Goal: Task Accomplishment & Management: Complete application form

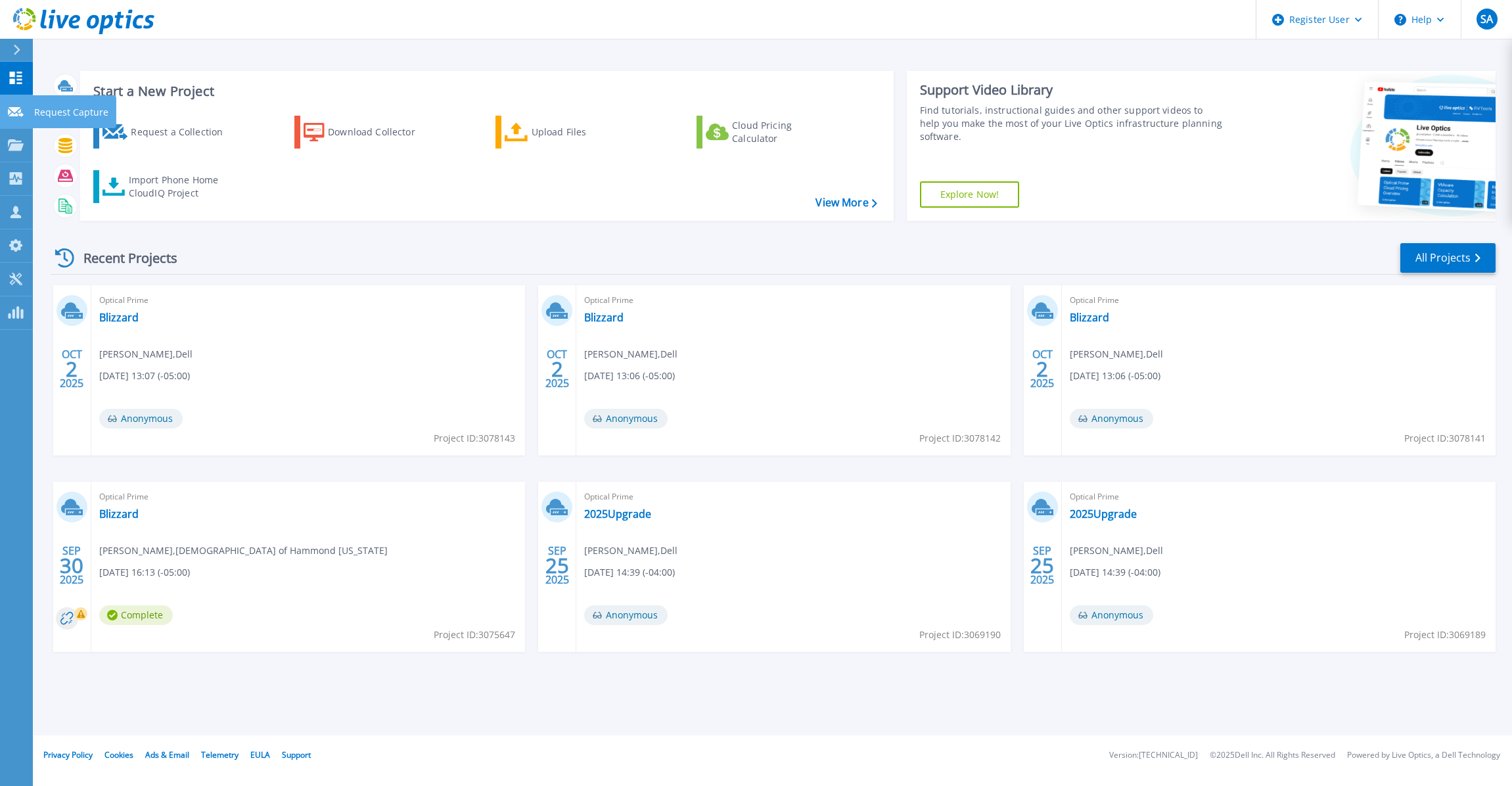
click at [13, 115] on icon at bounding box center [15, 112] width 16 height 10
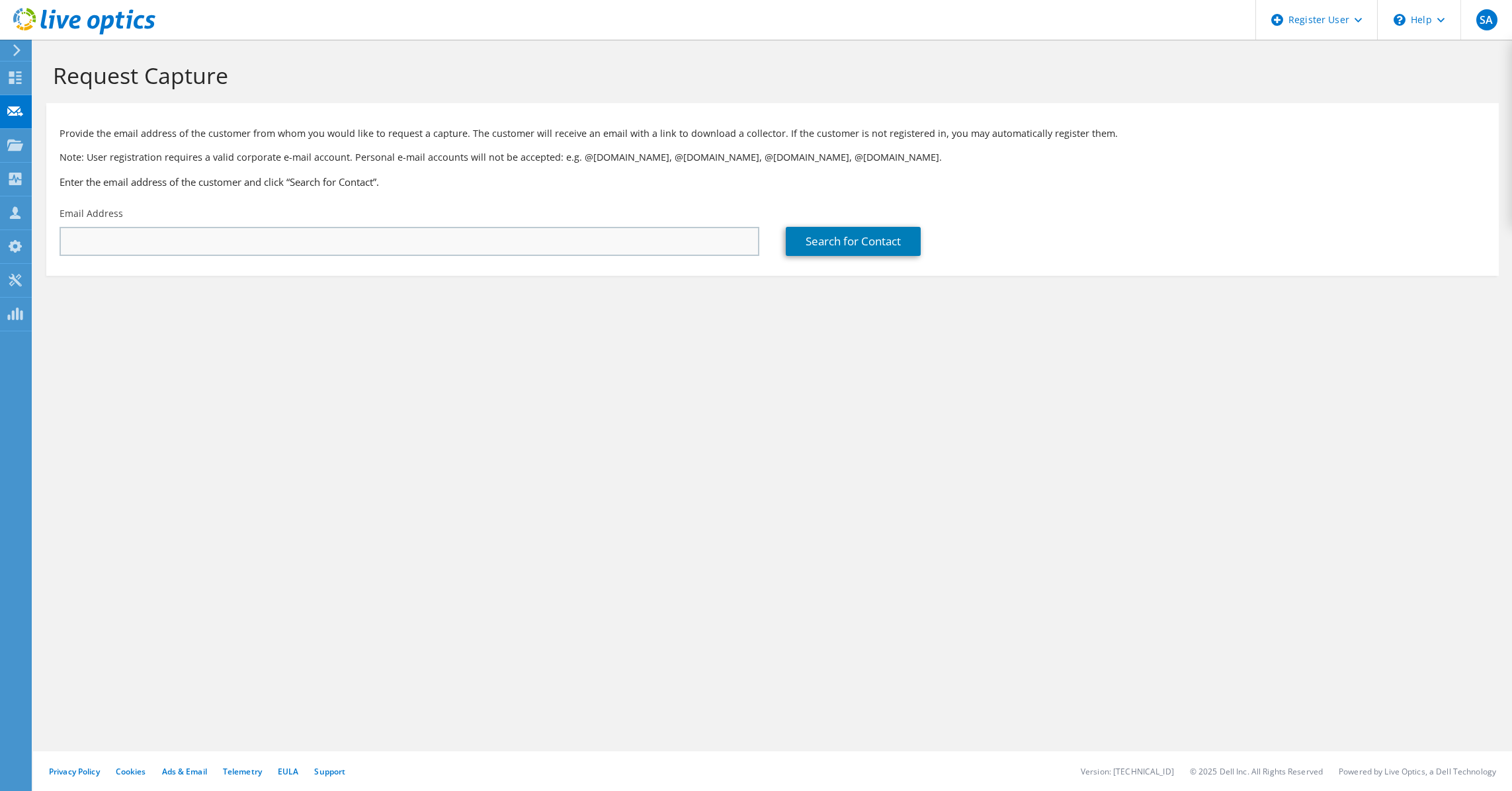
drag, startPoint x: 218, startPoint y: 225, endPoint x: 216, endPoint y: 237, distance: 12.2
click at [216, 237] on div "Email Address" at bounding box center [410, 231] width 726 height 62
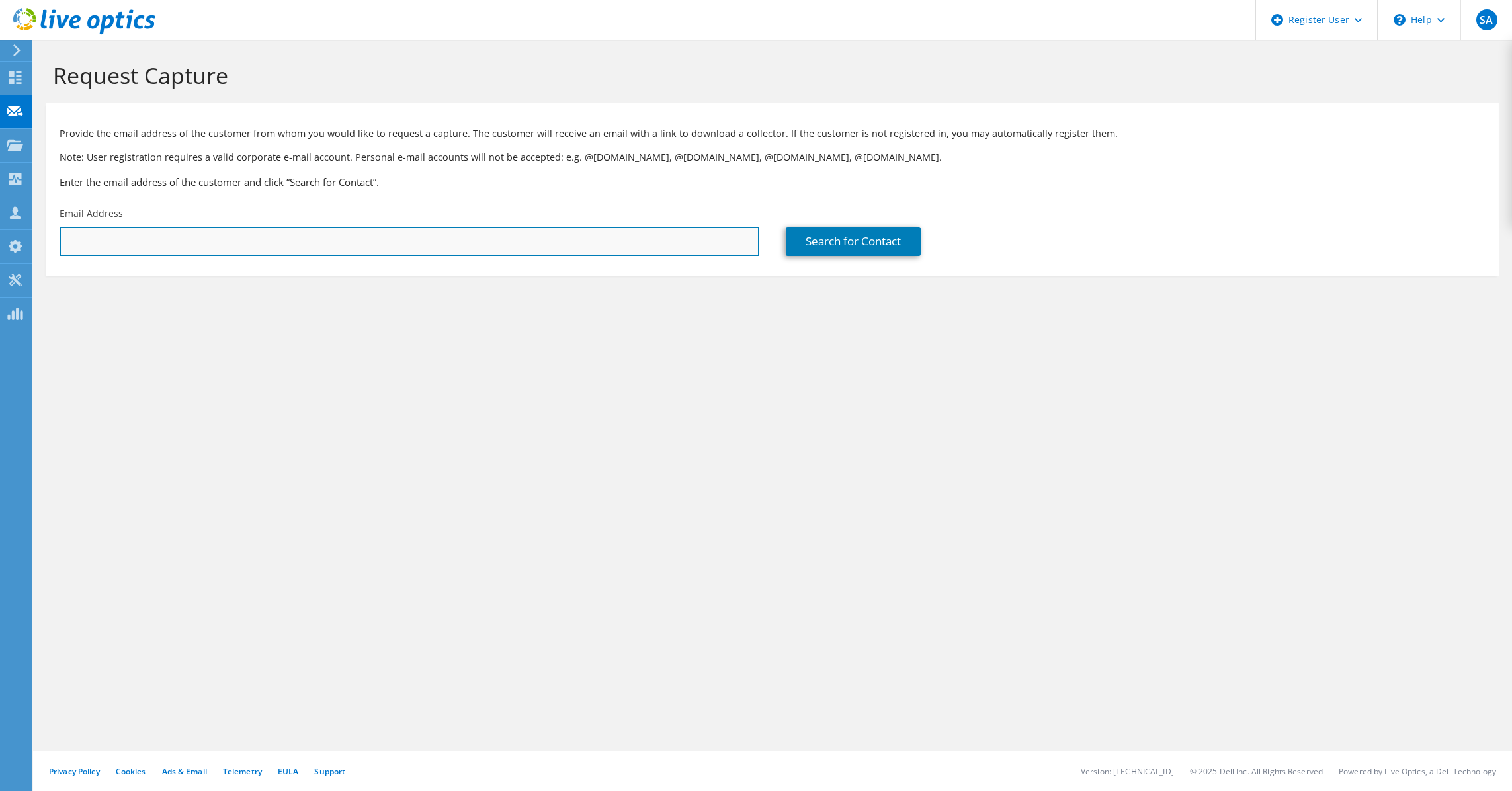
click at [216, 238] on input "text" at bounding box center [410, 241] width 700 height 29
paste input "vcruz@elwood.k12.in.us"
type input "vcruz@elwood.k12.in.us"
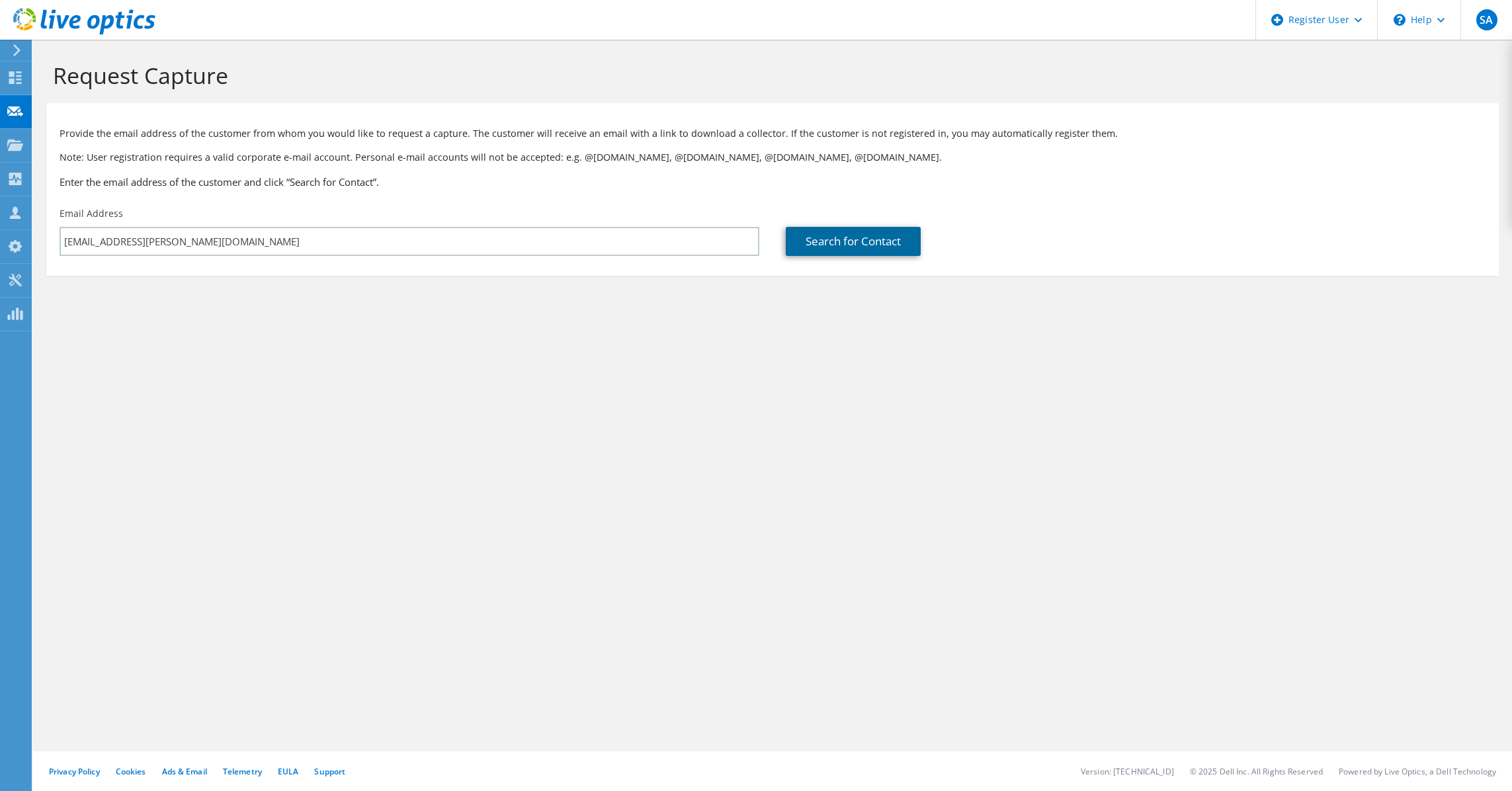
click at [889, 253] on link "Search for Contact" at bounding box center [853, 241] width 135 height 29
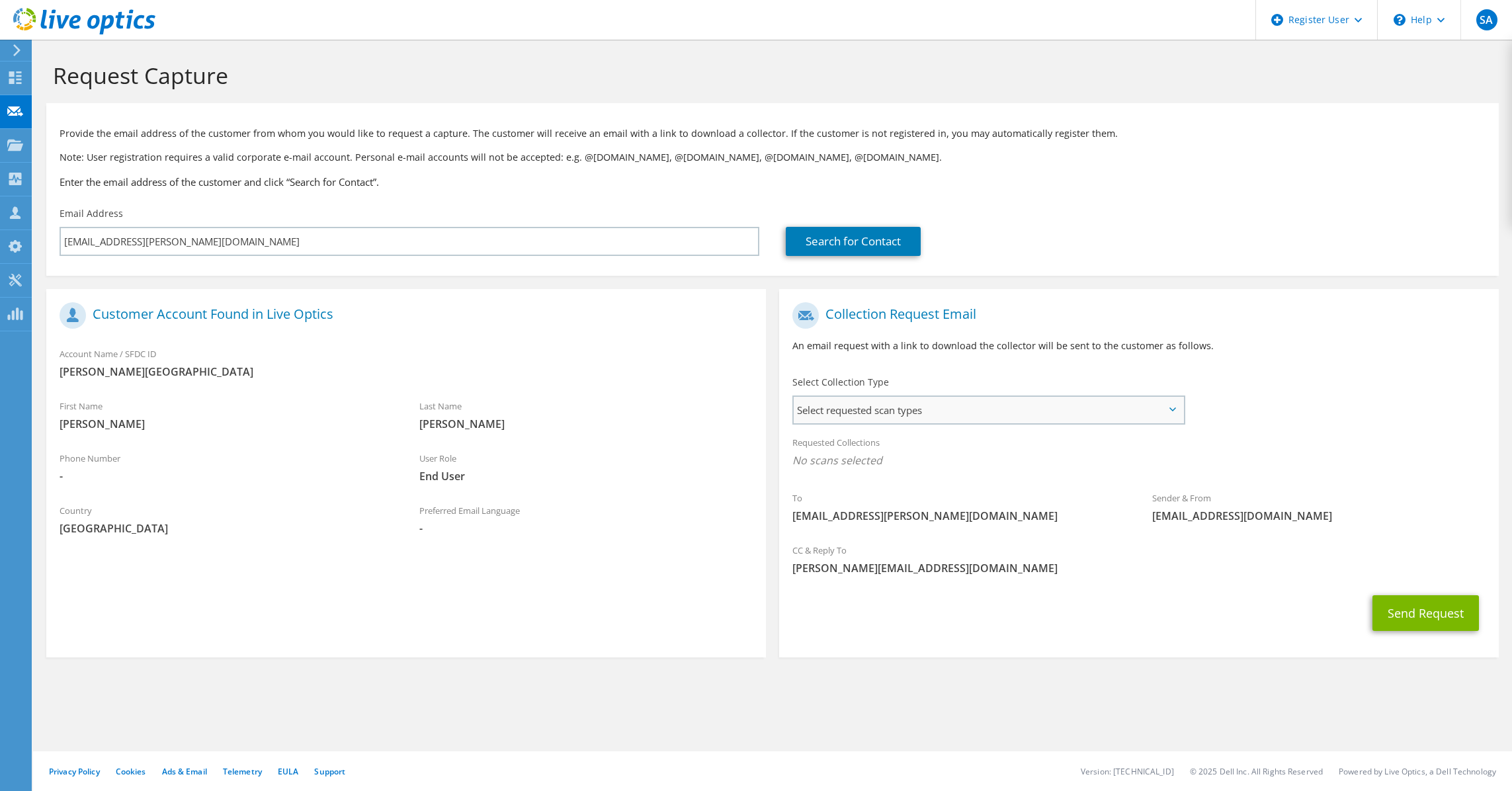
click at [1003, 409] on span "Select requested scan types" at bounding box center [988, 410] width 389 height 26
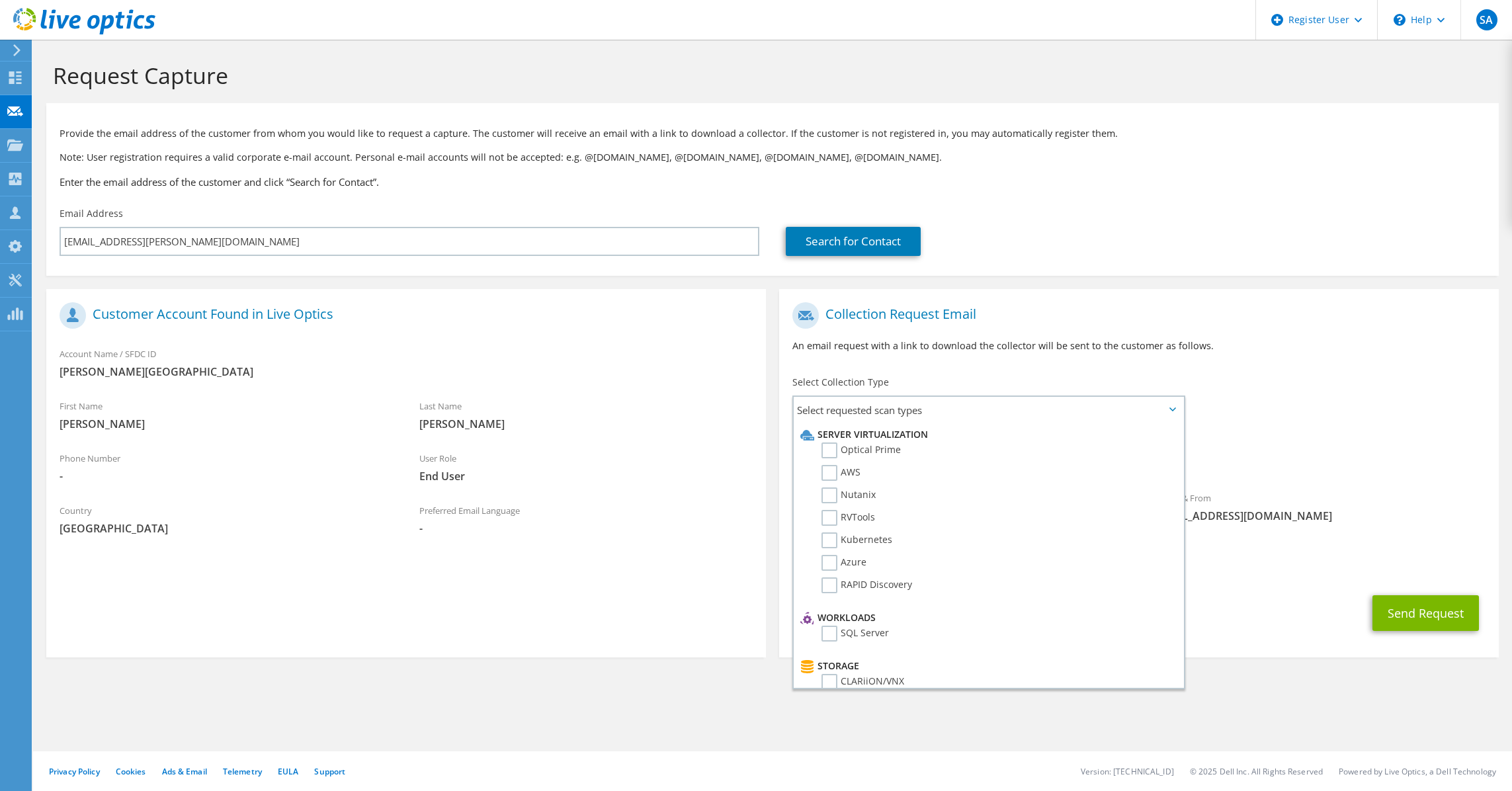
drag, startPoint x: 661, startPoint y: 443, endPoint x: 671, endPoint y: 439, distance: 10.8
click at [670, 441] on div "Last Name Cruz" at bounding box center [586, 418] width 360 height 52
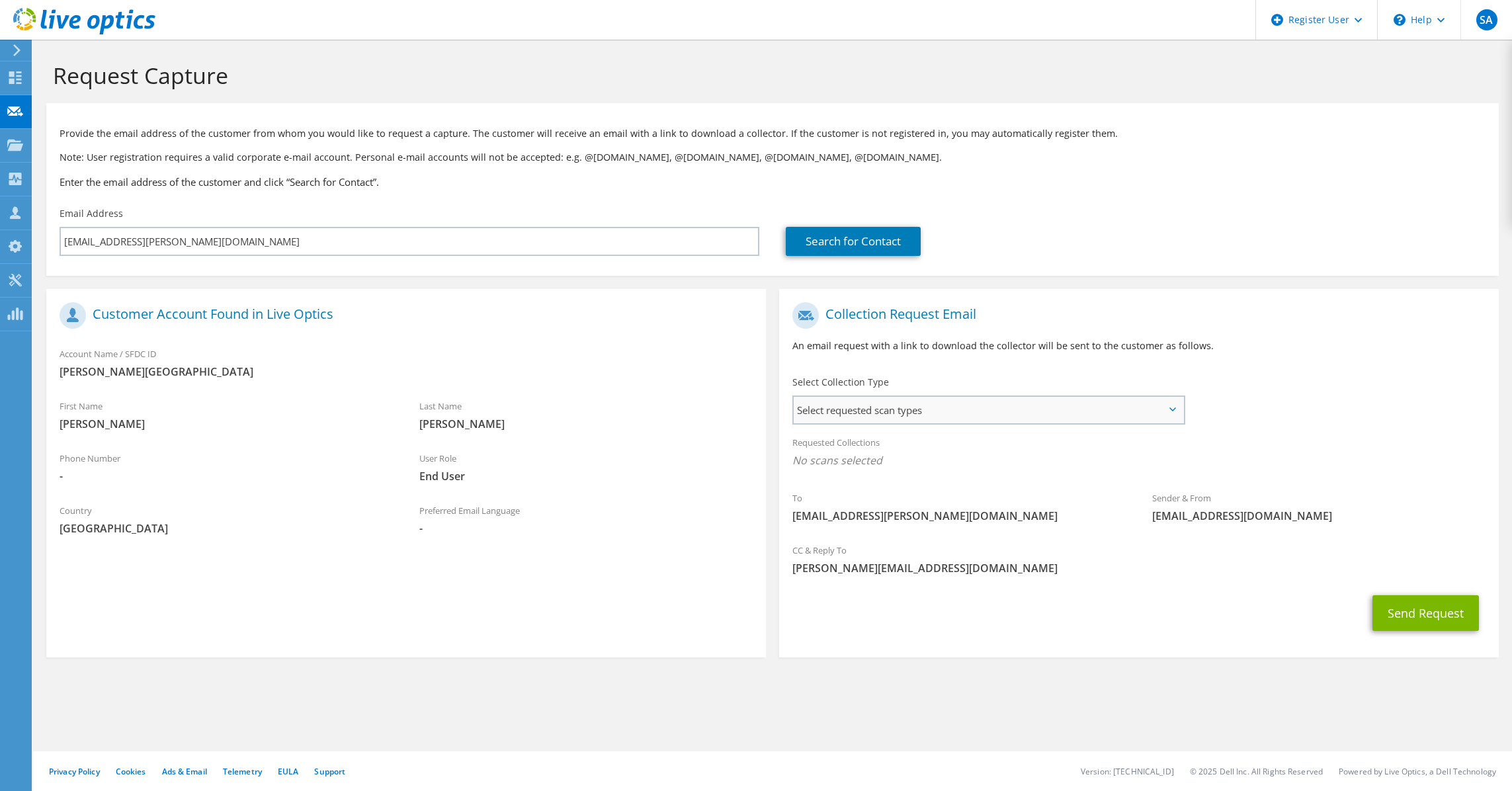
click at [908, 408] on span "Select requested scan types" at bounding box center [988, 410] width 389 height 26
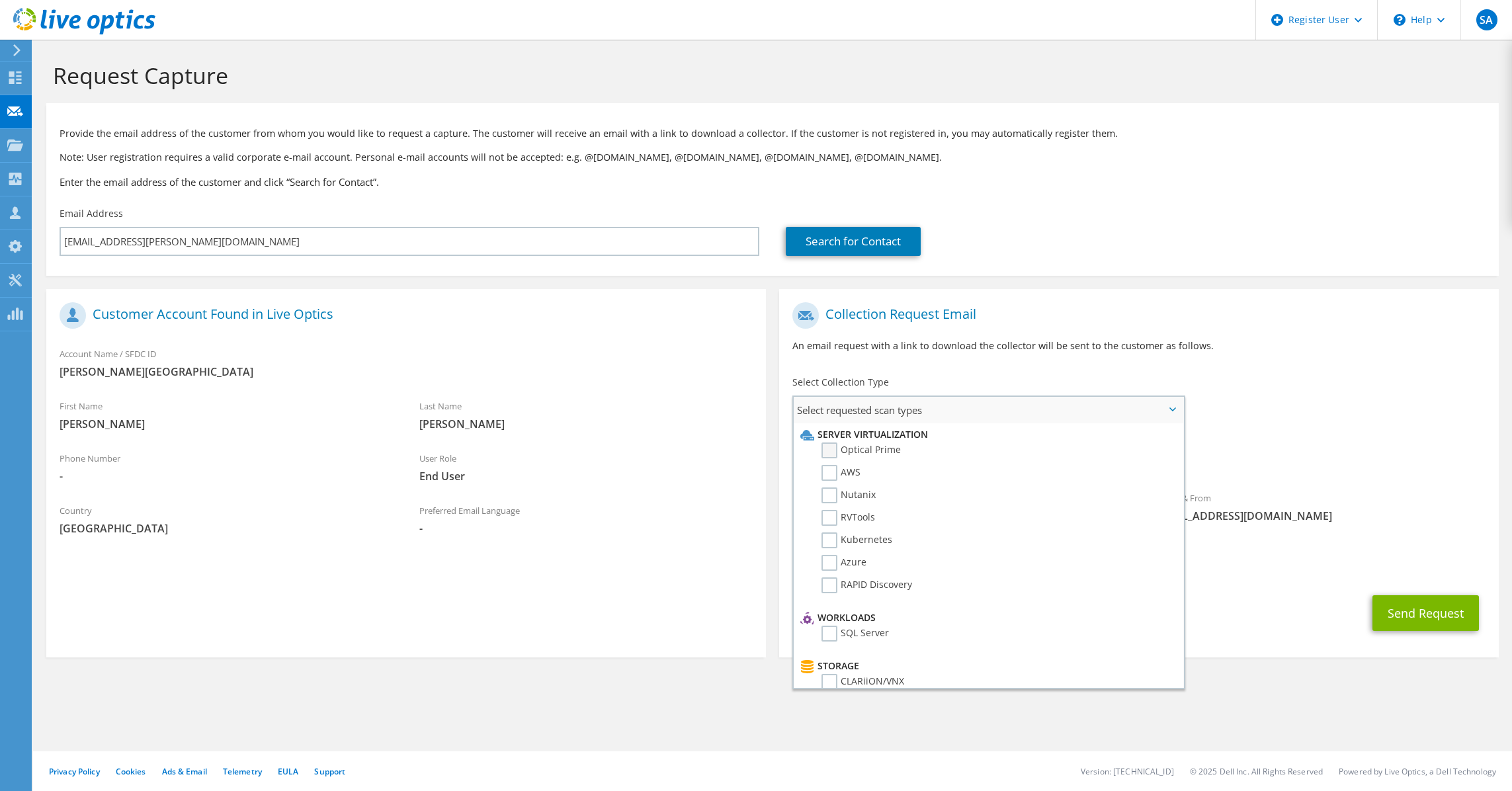
drag, startPoint x: 851, startPoint y: 456, endPoint x: 878, endPoint y: 454, distance: 27.1
click at [852, 455] on label "Optical Prime" at bounding box center [861, 450] width 79 height 16
click at [0, 0] on input "Optical Prime" at bounding box center [0, 0] width 0 height 0
click at [1440, 606] on button "Send Request" at bounding box center [1426, 617] width 106 height 35
